Goal: Information Seeking & Learning: Learn about a topic

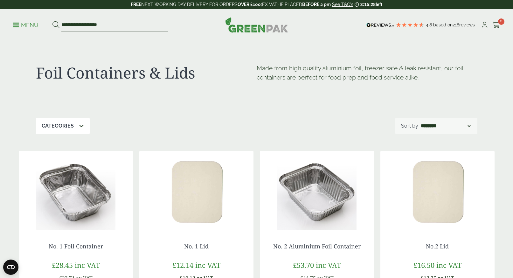
click at [34, 26] on p "Menu" at bounding box center [26, 25] width 26 height 8
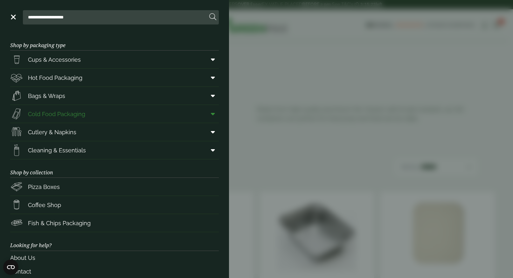
click at [40, 113] on span "Cold Food Packaging" at bounding box center [56, 114] width 57 height 9
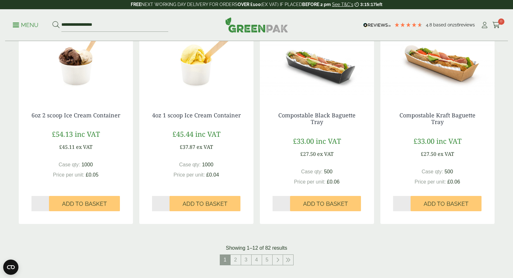
scroll to position [655, 0]
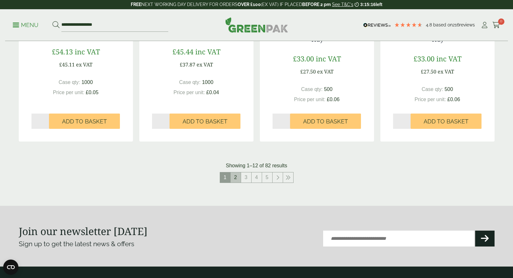
click at [236, 176] on link "2" at bounding box center [236, 177] width 10 height 10
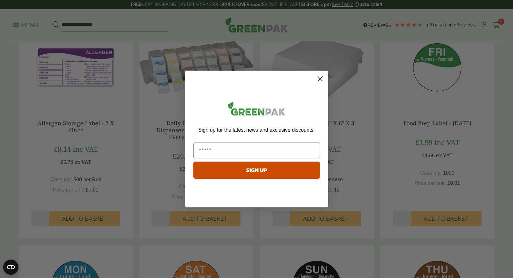
scroll to position [474, 0]
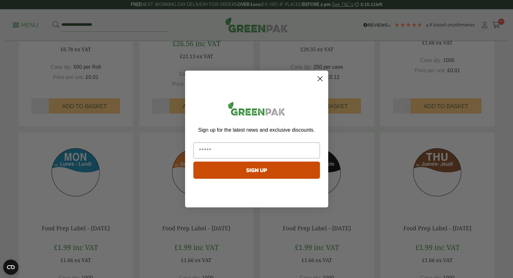
click at [321, 77] on circle "Close dialog" at bounding box center [320, 78] width 10 height 10
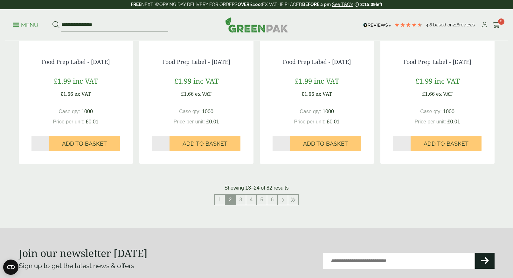
scroll to position [643, 0]
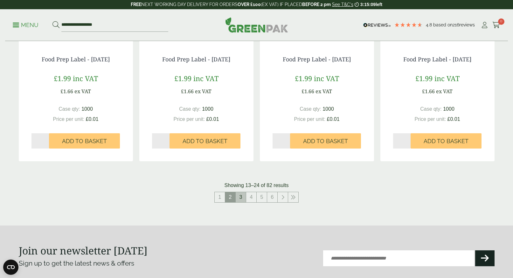
click at [238, 194] on link "3" at bounding box center [241, 197] width 10 height 10
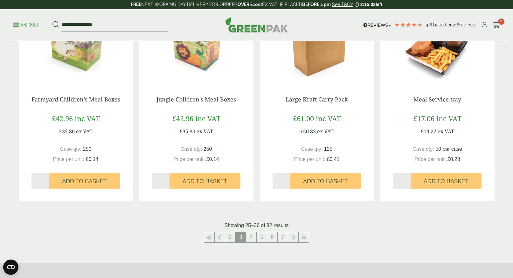
scroll to position [590, 0]
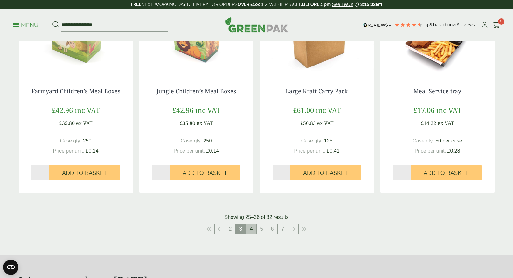
click at [253, 226] on link "4" at bounding box center [251, 229] width 10 height 10
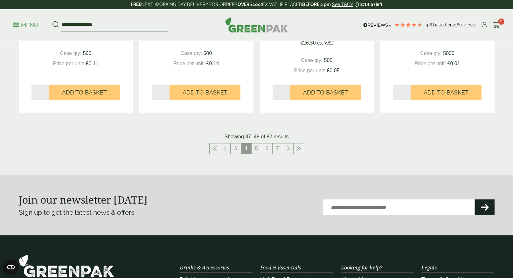
scroll to position [670, 0]
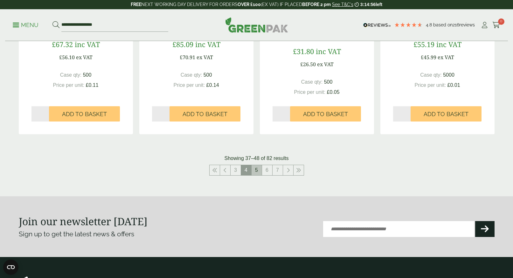
click at [256, 165] on link "5" at bounding box center [257, 170] width 10 height 10
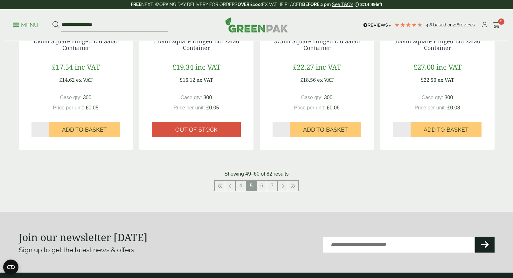
scroll to position [682, 0]
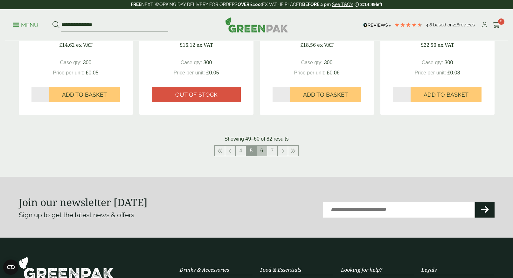
click at [263, 147] on link "6" at bounding box center [262, 151] width 10 height 10
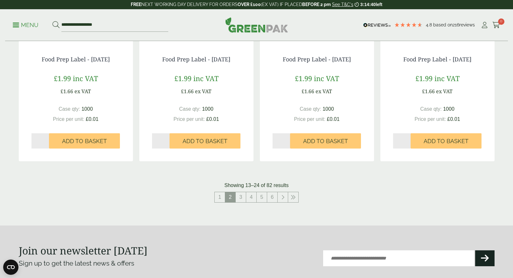
scroll to position [655, 0]
